Goal: Use online tool/utility

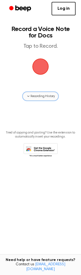
click at [41, 94] on span "Recording History" at bounding box center [43, 96] width 24 height 5
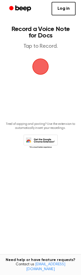
click at [43, 64] on span "button" at bounding box center [40, 66] width 19 height 19
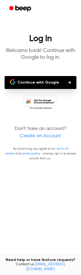
click at [44, 81] on button "Continue with Google" at bounding box center [41, 82] width 72 height 13
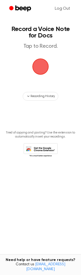
click at [44, 69] on span "button" at bounding box center [40, 66] width 23 height 23
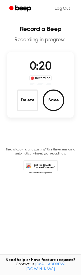
click at [58, 102] on button "Save" at bounding box center [54, 101] width 22 height 22
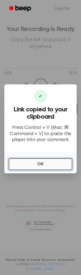
click at [58, 166] on button "OK" at bounding box center [41, 165] width 64 height 12
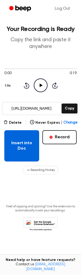
click at [24, 147] on button "Insert into Doc" at bounding box center [21, 145] width 35 height 31
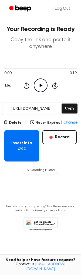
click at [40, 86] on icon at bounding box center [40, 86] width 3 height 4
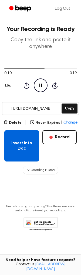
click at [22, 149] on button "Insert into Doc" at bounding box center [21, 145] width 35 height 31
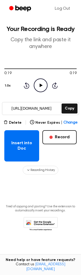
click at [46, 107] on input "[URL][DOMAIN_NAME]" at bounding box center [31, 109] width 58 height 12
click at [55, 109] on input "[URL][DOMAIN_NAME]" at bounding box center [31, 109] width 58 height 12
click at [56, 109] on input "[URL][DOMAIN_NAME]" at bounding box center [31, 109] width 58 height 12
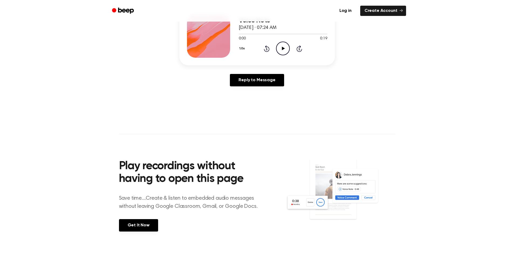
scroll to position [71, 0]
